Goal: Feedback & Contribution: Submit feedback/report problem

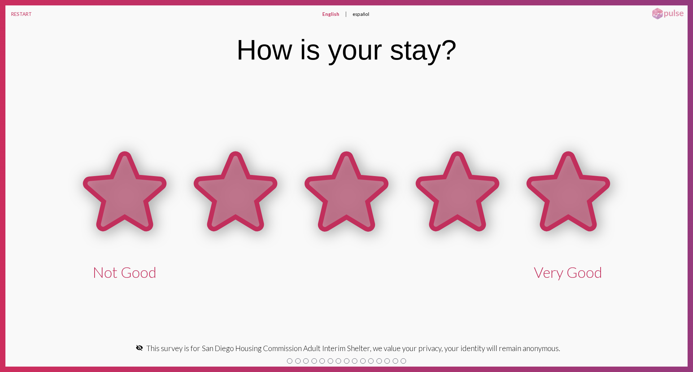
click at [572, 216] on icon at bounding box center [568, 191] width 79 height 75
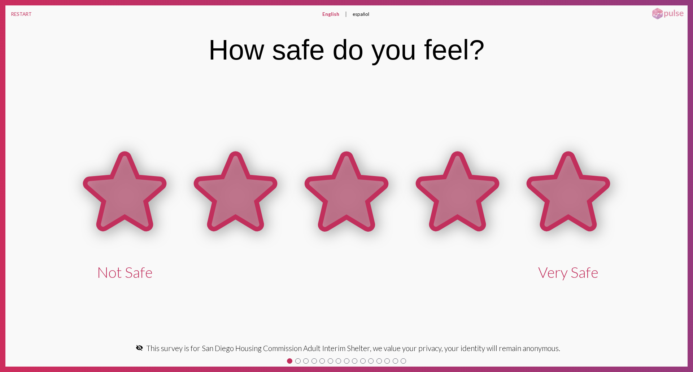
click at [571, 217] on icon at bounding box center [568, 191] width 79 height 75
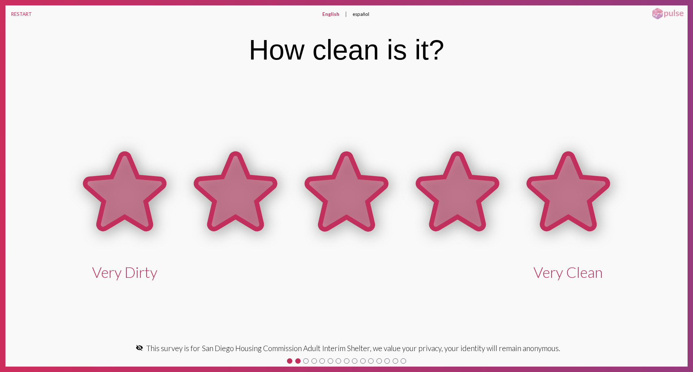
click at [571, 217] on icon at bounding box center [568, 191] width 79 height 75
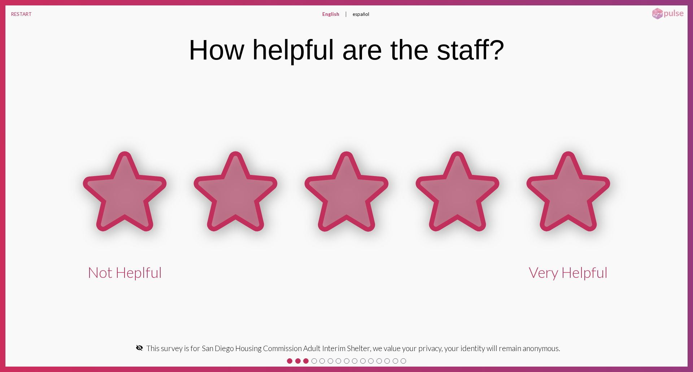
click at [571, 217] on icon at bounding box center [568, 191] width 79 height 75
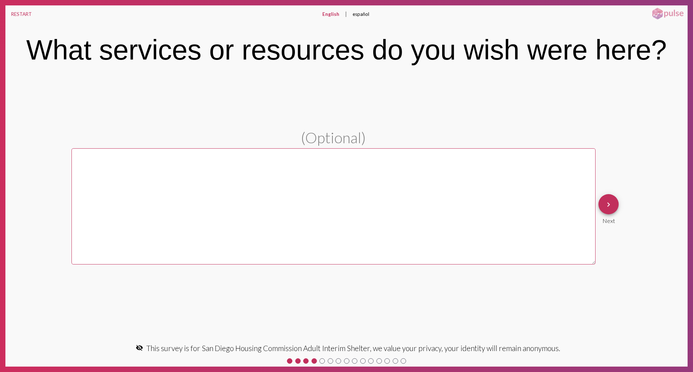
click at [597, 209] on div "keyboard_arrow_right Next" at bounding box center [608, 209] width 26 height 36
click at [600, 208] on button "keyboard_arrow_right" at bounding box center [608, 204] width 20 height 20
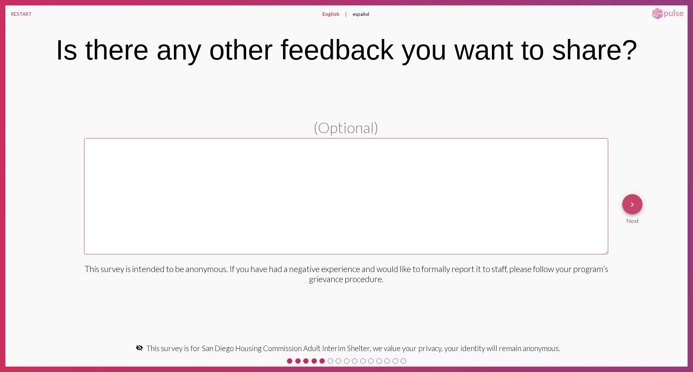
click at [635, 205] on mat-icon "keyboard_arrow_right" at bounding box center [632, 204] width 9 height 9
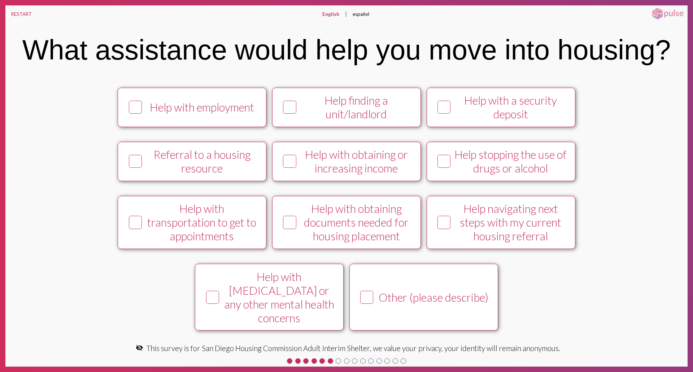
click at [505, 229] on div "Help navigating next steps with my current housing referral" at bounding box center [511, 222] width 114 height 41
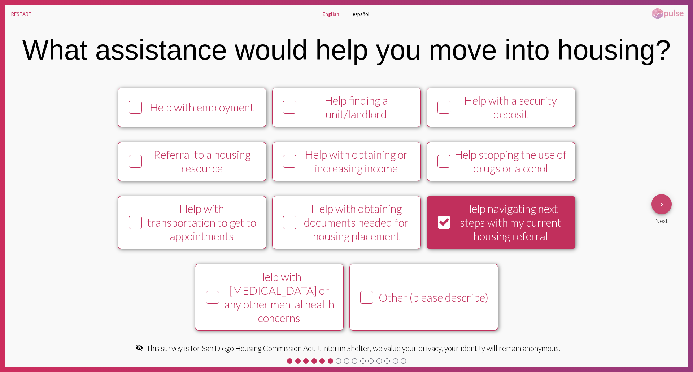
click at [654, 205] on button "keyboard_arrow_right" at bounding box center [661, 204] width 20 height 20
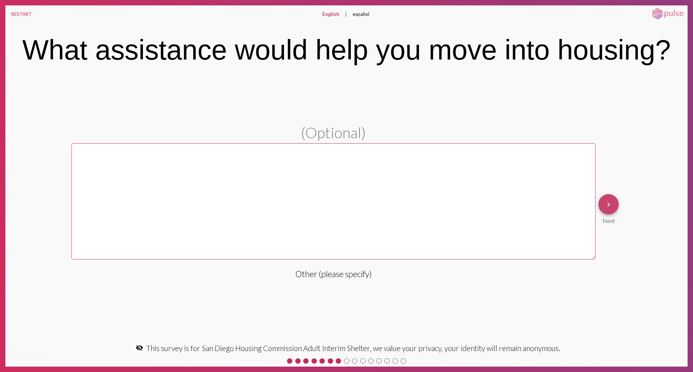
click at [607, 209] on mat-icon "keyboard_arrow_right" at bounding box center [608, 204] width 9 height 9
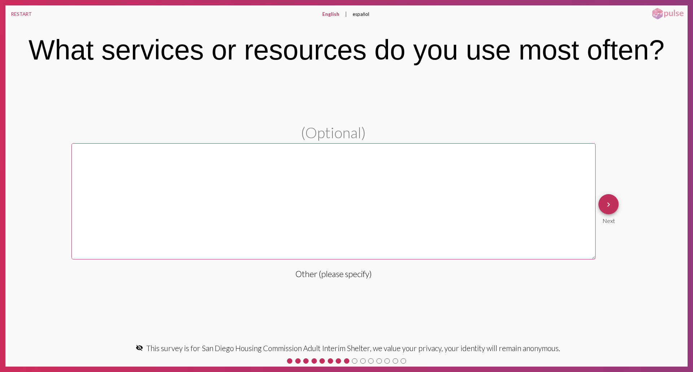
click at [608, 210] on span "keyboard_arrow_right" at bounding box center [608, 204] width 9 height 21
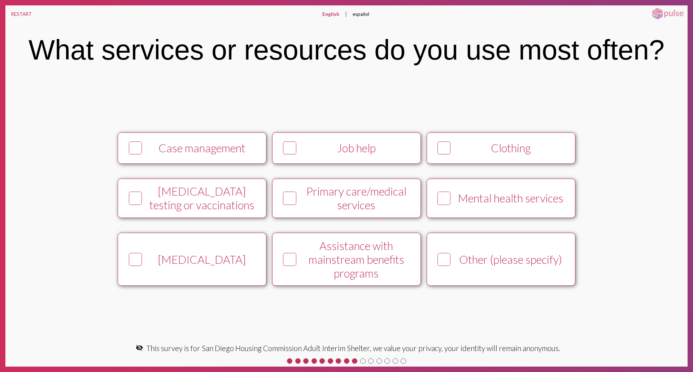
click at [536, 160] on button "Clothing" at bounding box center [501, 147] width 149 height 31
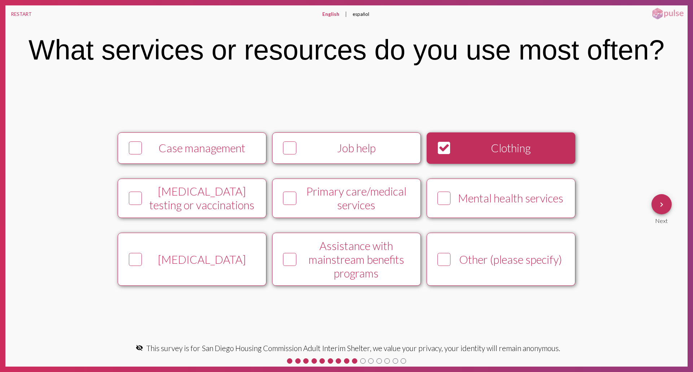
click at [660, 207] on mat-icon "keyboard_arrow_right" at bounding box center [661, 204] width 9 height 9
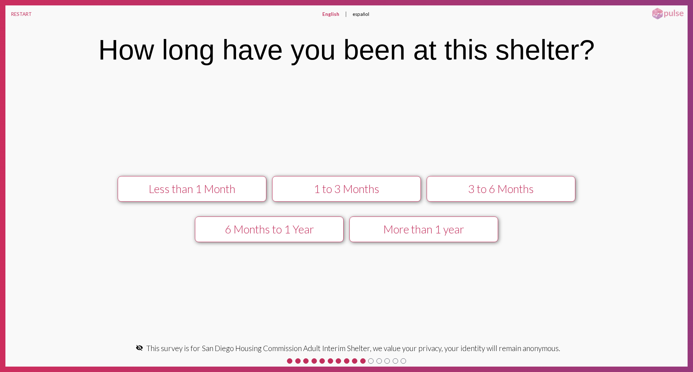
click at [540, 197] on button "3 to 6 Months" at bounding box center [501, 189] width 149 height 26
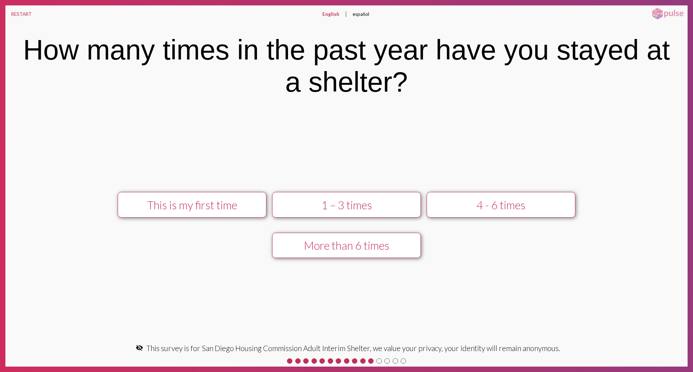
click at [530, 203] on div "4 - 6 times" at bounding box center [500, 205] width 133 height 14
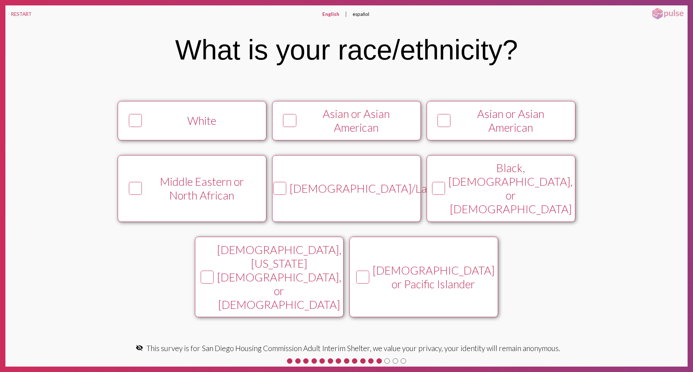
click at [411, 280] on button "[DEMOGRAPHIC_DATA] or Pacific Islander" at bounding box center [423, 277] width 149 height 80
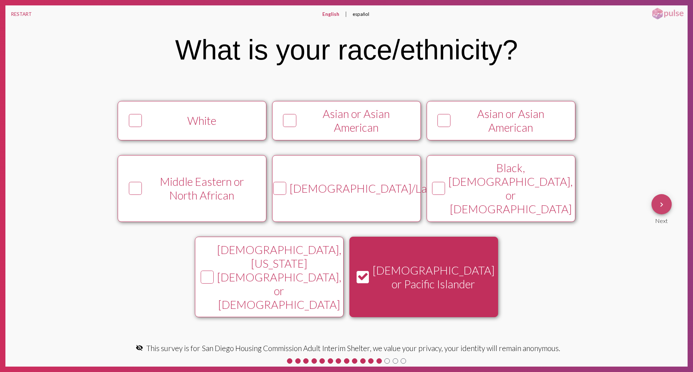
click at [665, 207] on mat-icon "keyboard_arrow_right" at bounding box center [661, 204] width 9 height 9
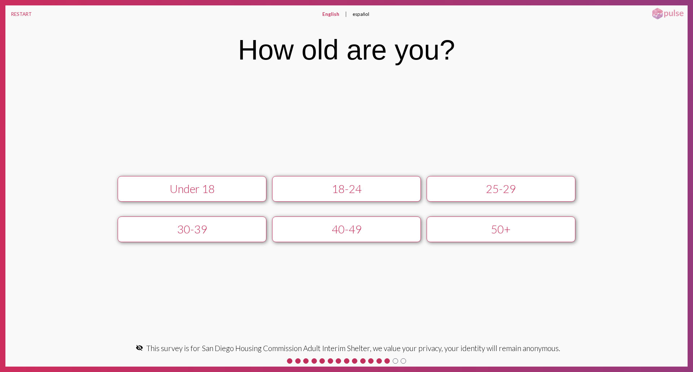
click at [315, 197] on button "18-24" at bounding box center [346, 189] width 149 height 26
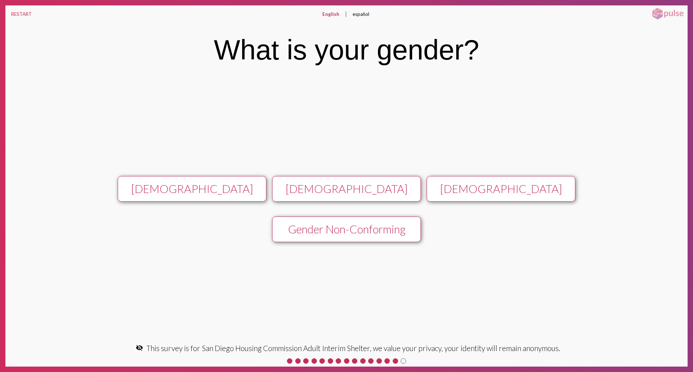
drag, startPoint x: 519, startPoint y: 194, endPoint x: 525, endPoint y: 198, distance: 8.3
click at [519, 194] on div "[DEMOGRAPHIC_DATA]" at bounding box center [500, 189] width 133 height 14
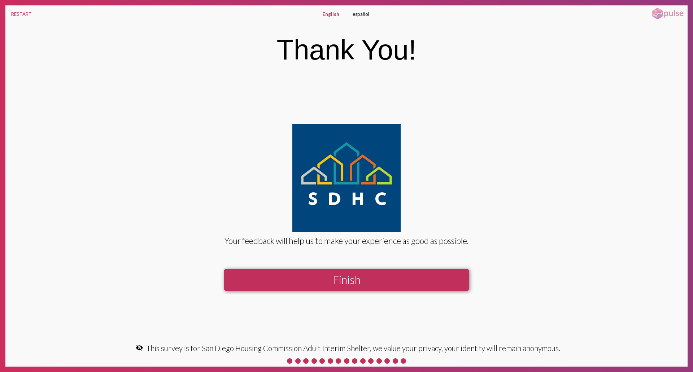
click at [393, 276] on button "Finish" at bounding box center [346, 280] width 245 height 22
